Goal: Transaction & Acquisition: Obtain resource

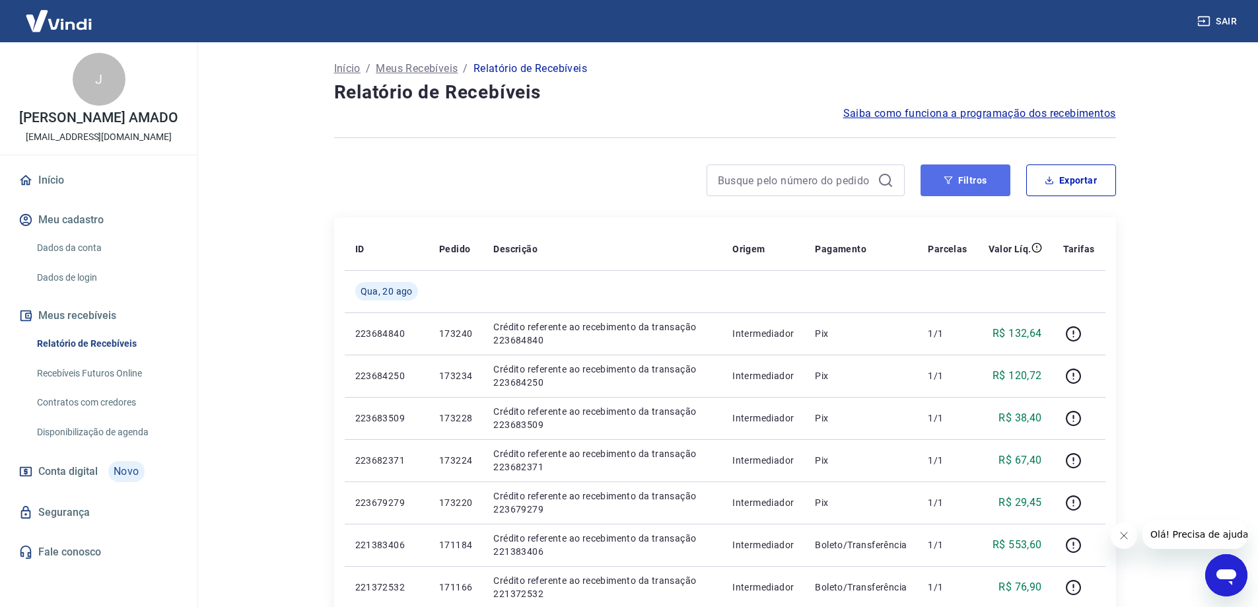
click at [929, 185] on button "Filtros" at bounding box center [966, 180] width 90 height 32
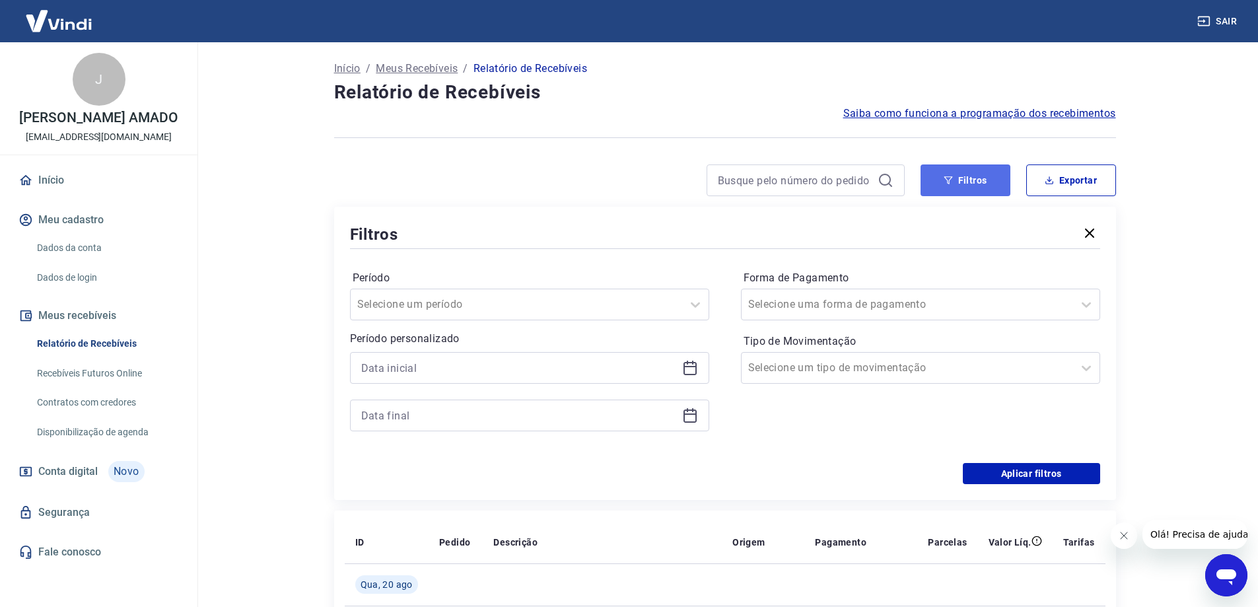
click at [934, 174] on button "Filtros" at bounding box center [966, 180] width 90 height 32
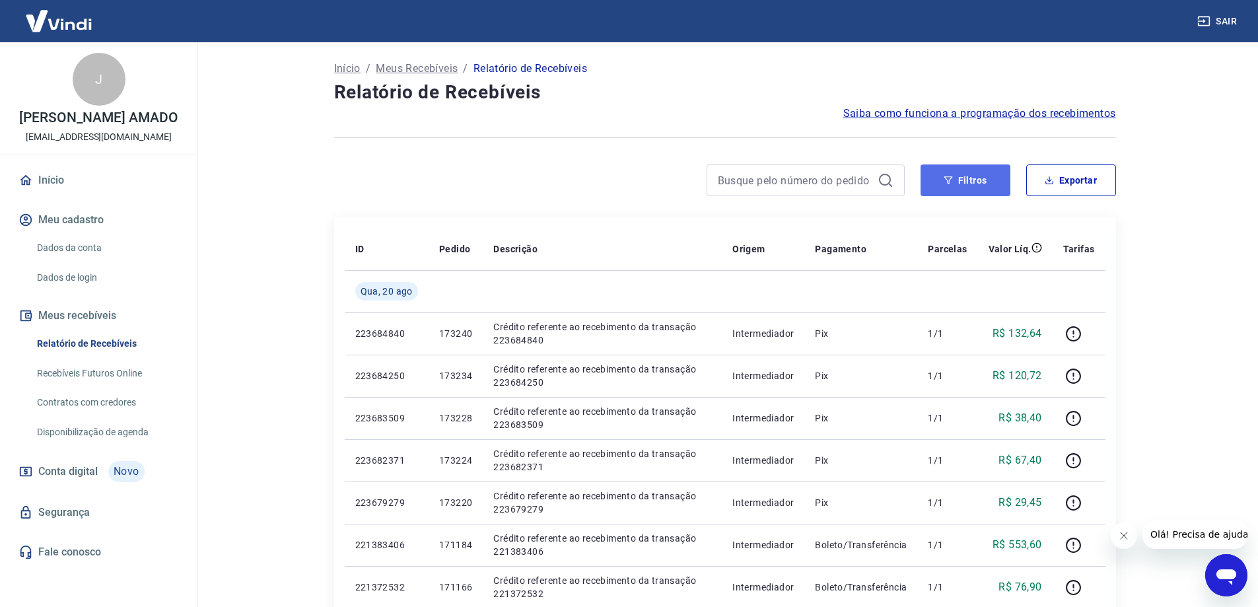
click at [964, 180] on button "Filtros" at bounding box center [966, 180] width 90 height 32
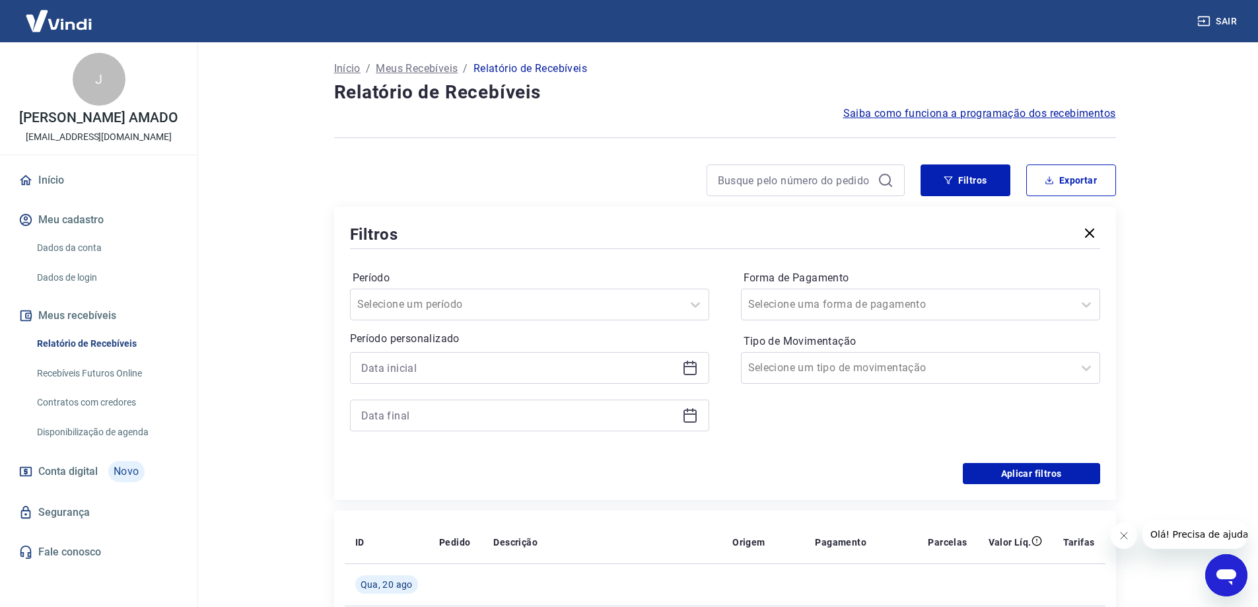
click at [687, 361] on icon at bounding box center [690, 368] width 16 height 16
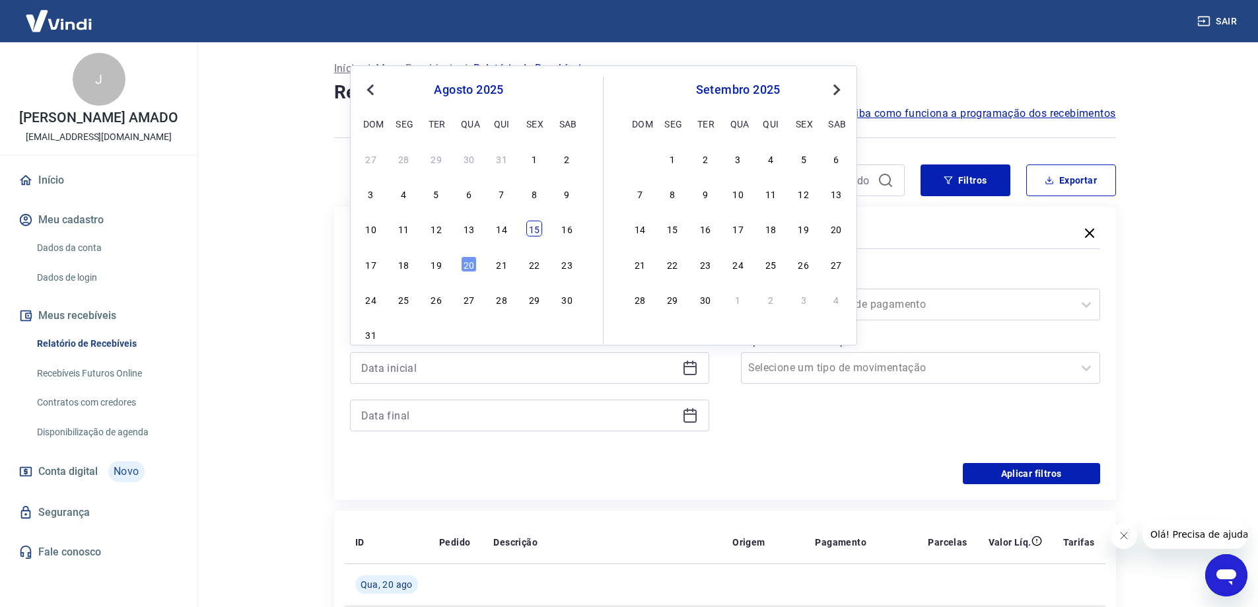
click at [529, 232] on div "15" at bounding box center [534, 229] width 16 height 16
type input "[DATE]"
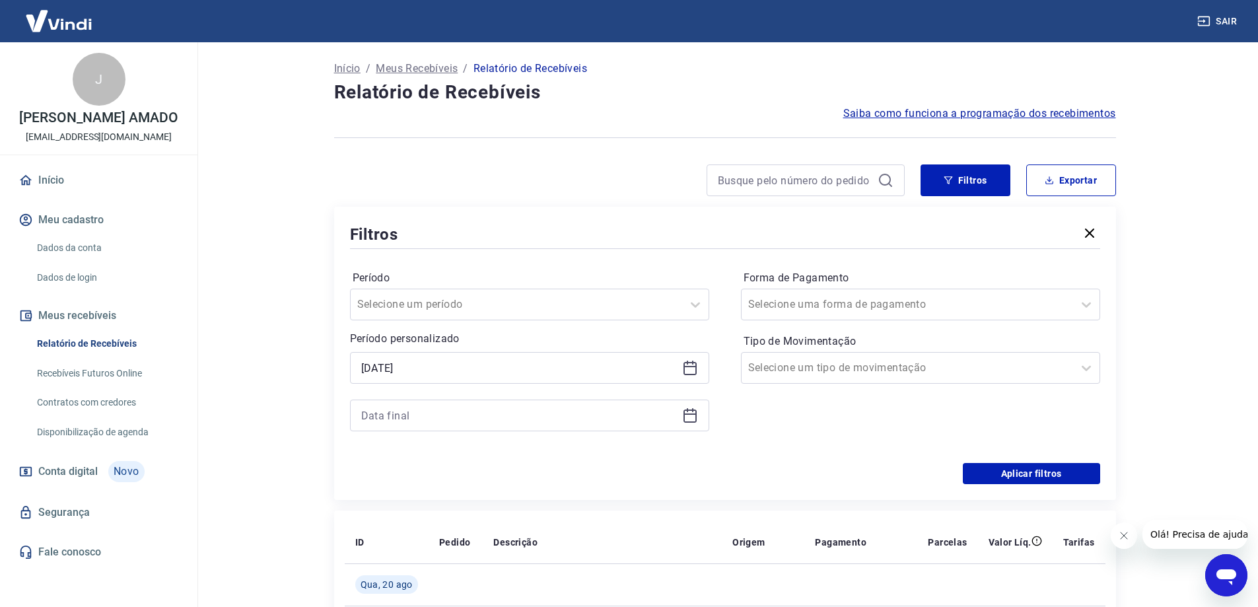
click at [685, 417] on icon at bounding box center [690, 416] width 16 height 16
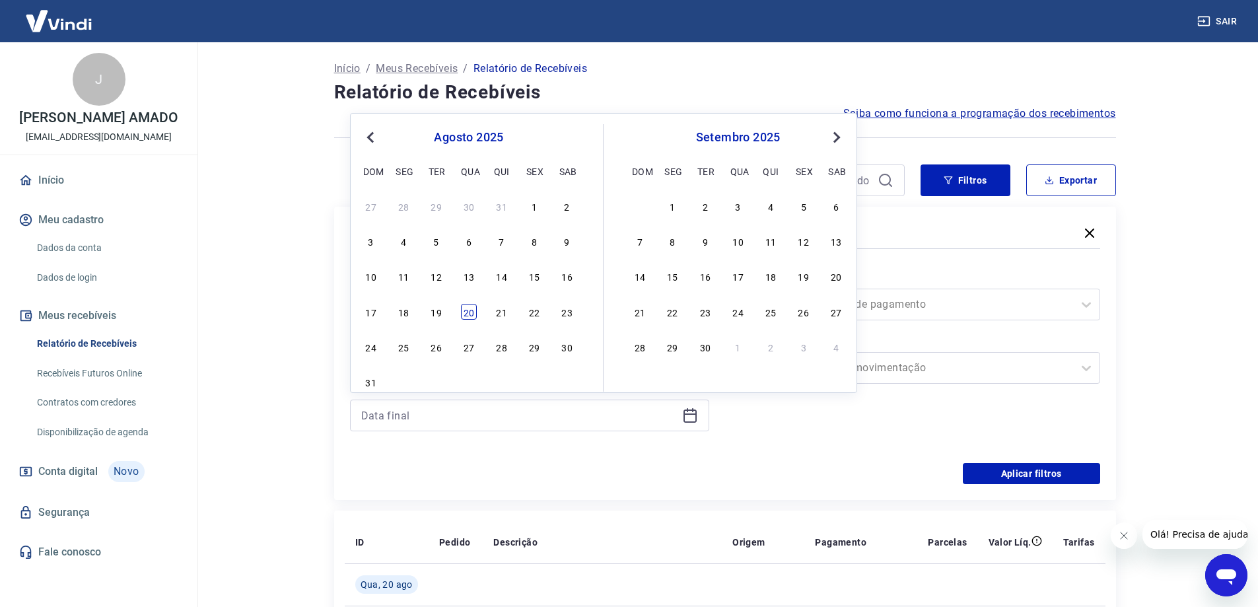
click at [473, 308] on div "20" at bounding box center [469, 312] width 16 height 16
type input "[DATE]"
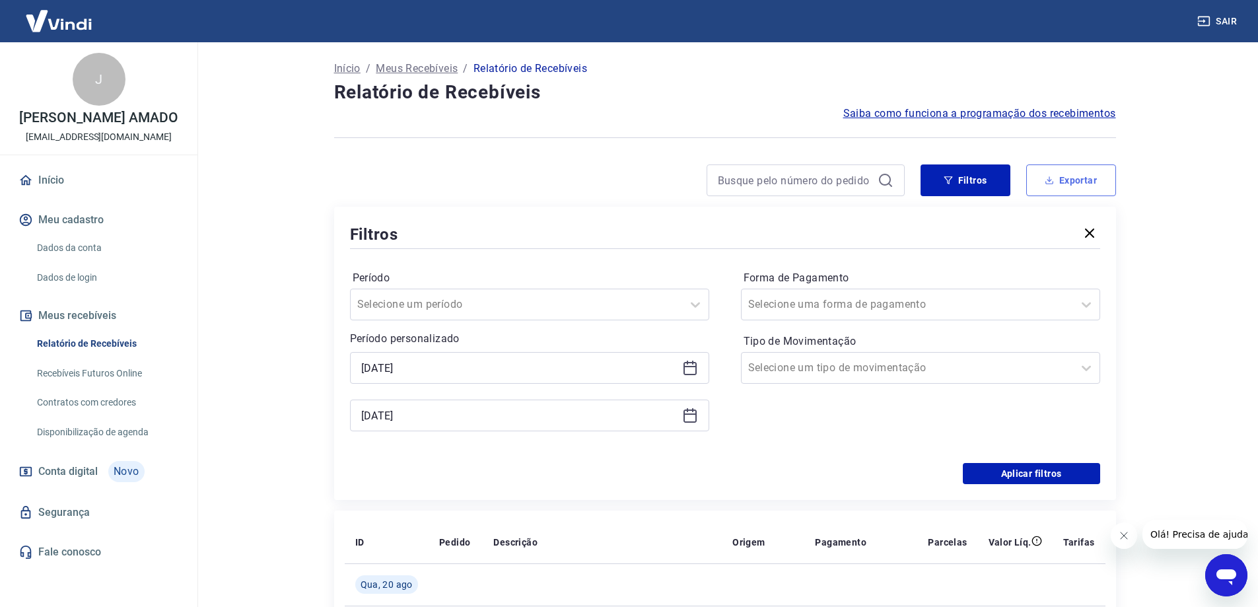
click at [1071, 184] on button "Exportar" at bounding box center [1072, 180] width 90 height 32
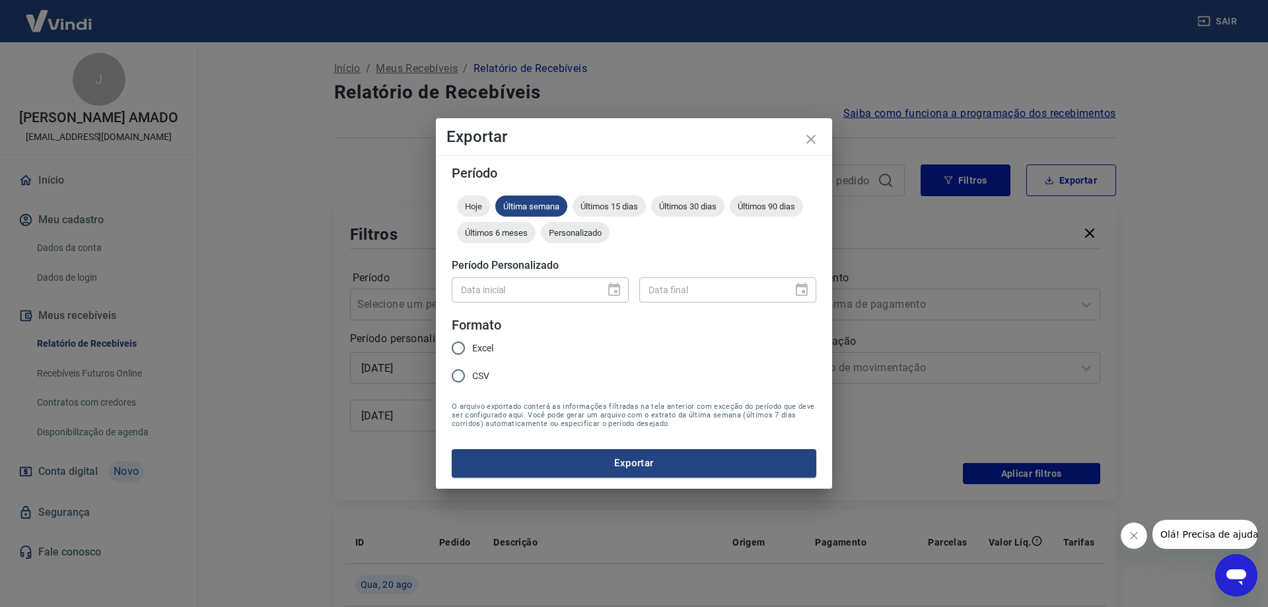
click at [488, 345] on span "Excel" at bounding box center [482, 349] width 21 height 14
click at [472, 345] on input "Excel" at bounding box center [459, 348] width 28 height 28
radio input "true"
click at [612, 287] on div "Data inicial" at bounding box center [540, 289] width 177 height 24
click at [613, 439] on form "Período Hoje Última semana Últimos 15 dias Últimos 30 dias Últimos 90 dias Últi…" at bounding box center [634, 321] width 365 height 310
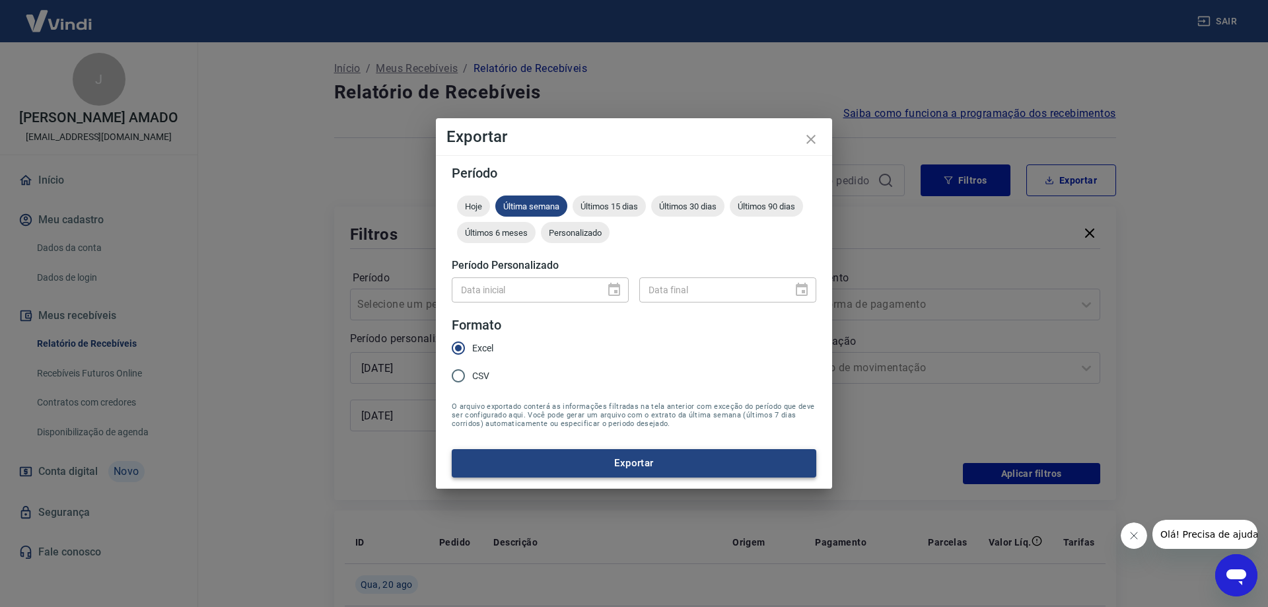
click at [616, 455] on button "Exportar" at bounding box center [634, 463] width 365 height 28
